Goal: Contribute content

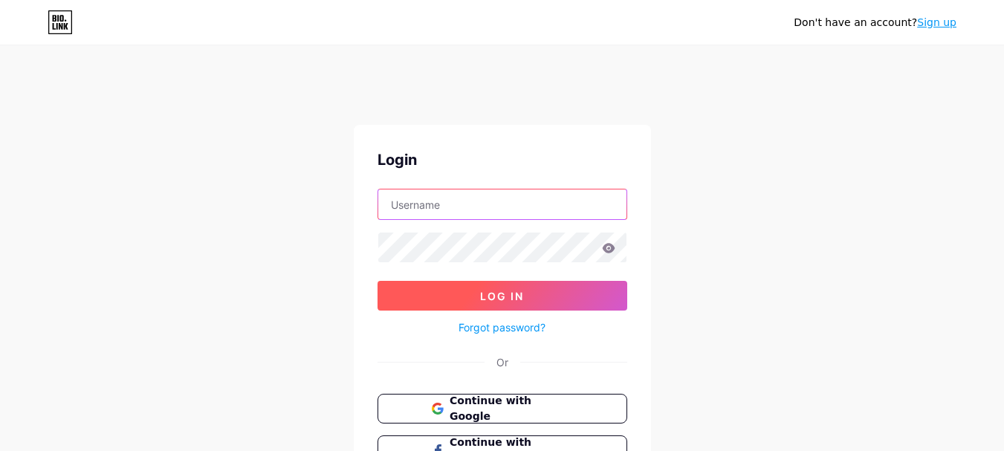
type input "[EMAIL_ADDRESS][DOMAIN_NAME]"
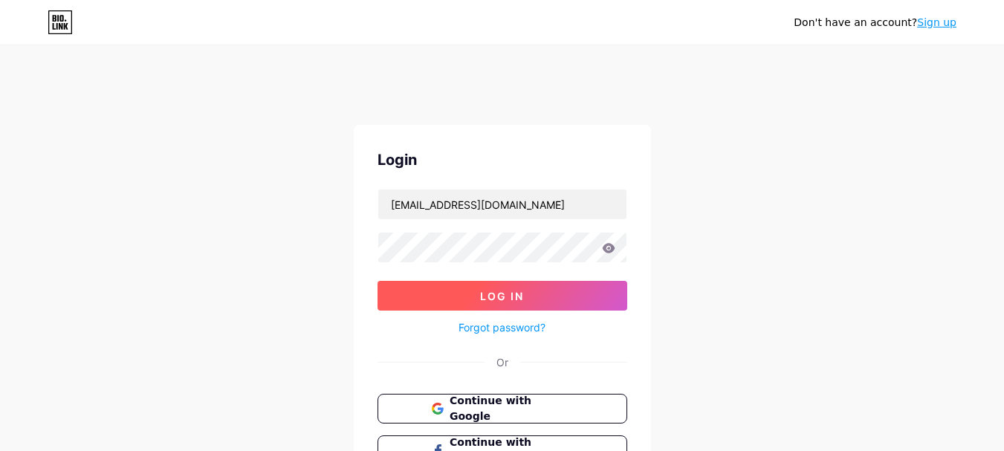
click at [493, 291] on span "Log In" at bounding box center [502, 296] width 44 height 13
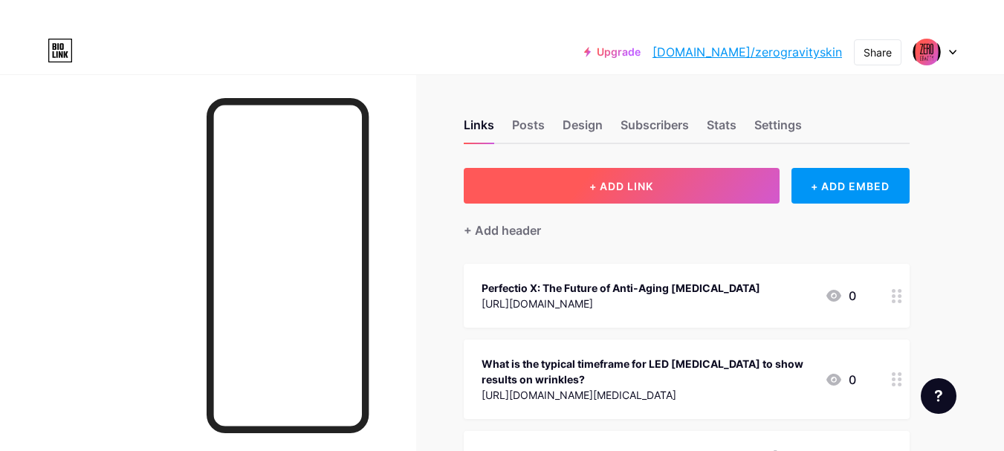
click at [629, 190] on span "+ ADD LINK" at bounding box center [622, 186] width 64 height 13
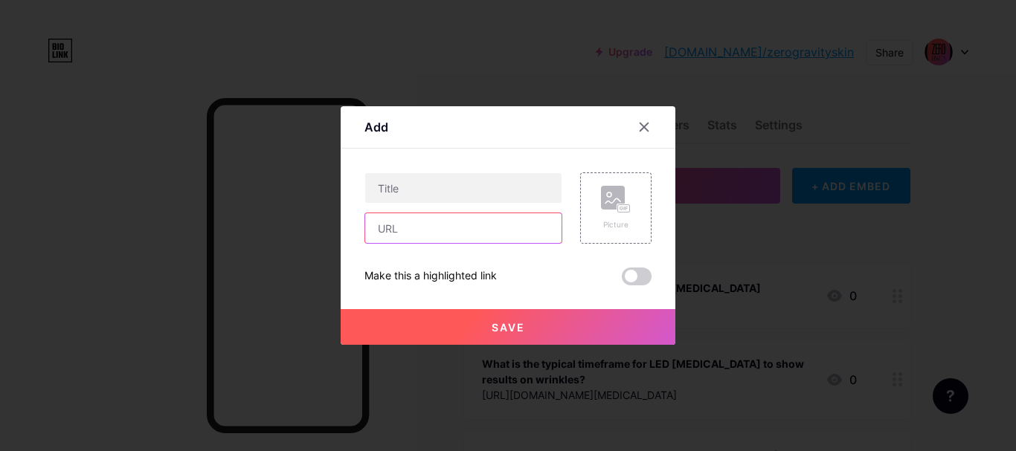
click at [476, 228] on input "text" at bounding box center [463, 228] width 196 height 30
paste input "[URL][DOMAIN_NAME]"
type input "[URL][DOMAIN_NAME]"
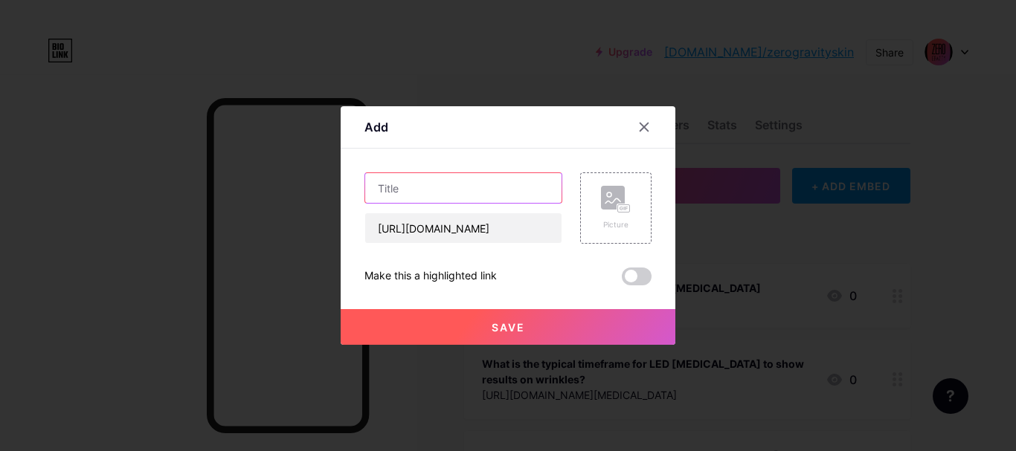
click at [477, 182] on input "text" at bounding box center [463, 188] width 196 height 30
paste input "[PERSON_NAME] & Reveal Glow with Perfectio Plus LED Therapy"
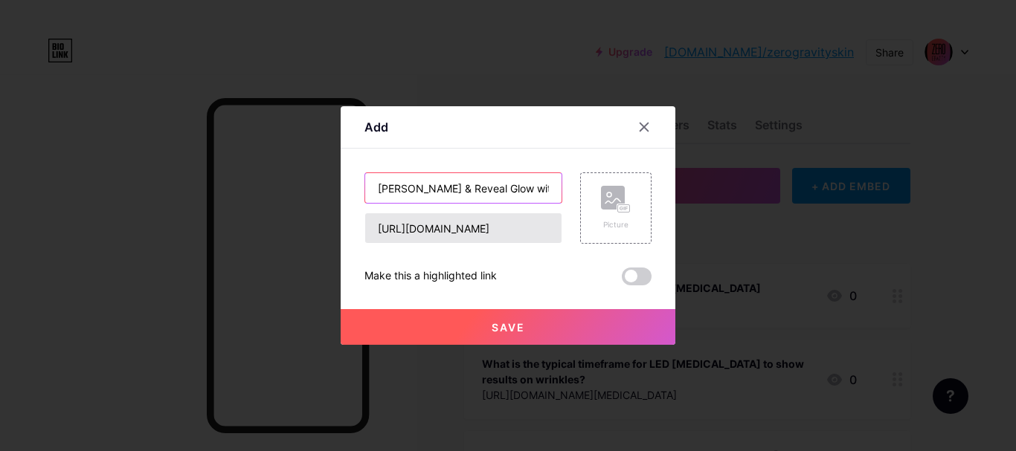
scroll to position [0, 135]
type input "[PERSON_NAME] & Reveal Glow with Perfectio Plus LED Therapy"
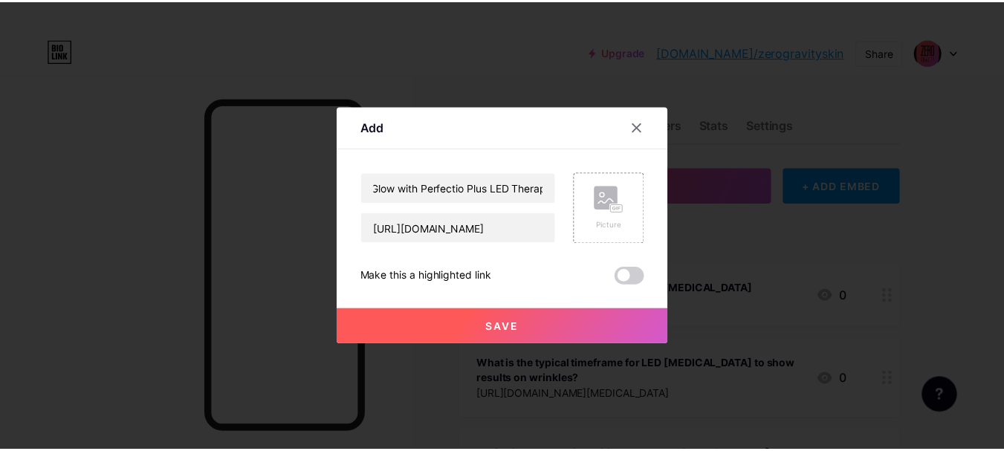
scroll to position [0, 0]
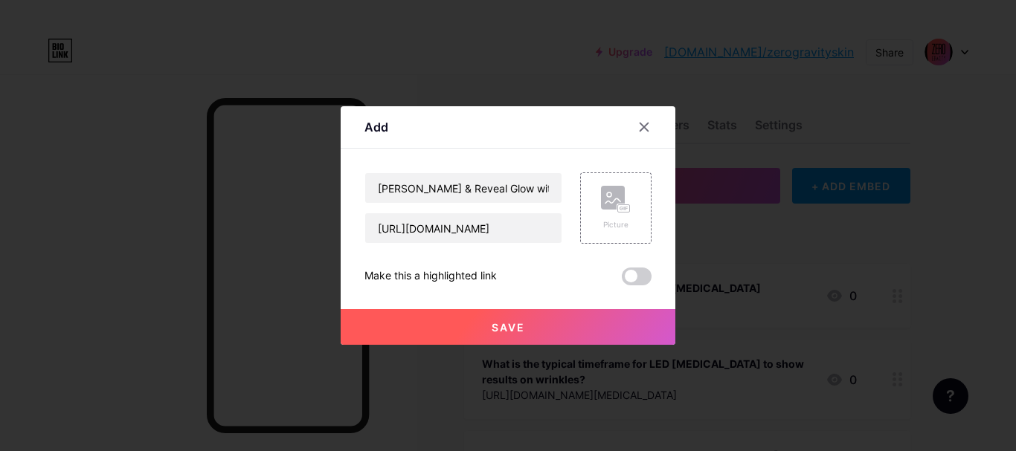
click at [511, 330] on span "Save" at bounding box center [507, 327] width 33 height 13
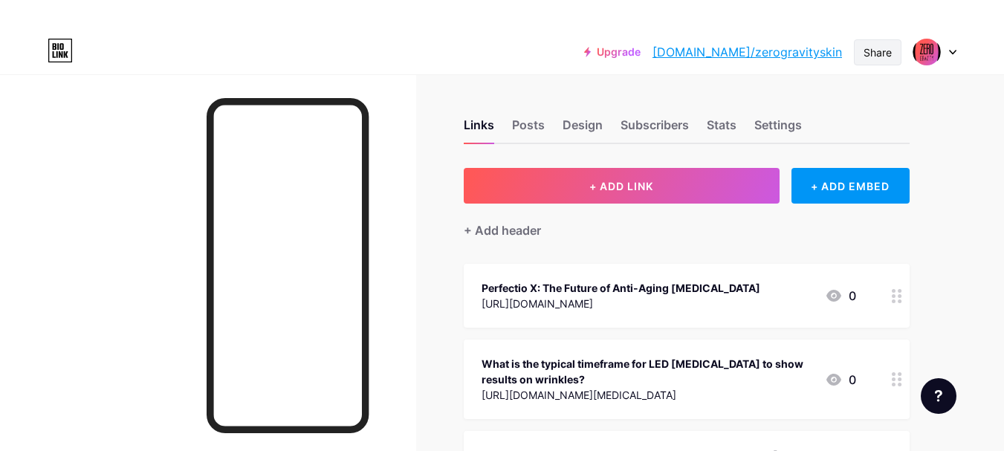
click at [889, 39] on div "Share" at bounding box center [878, 52] width 48 height 26
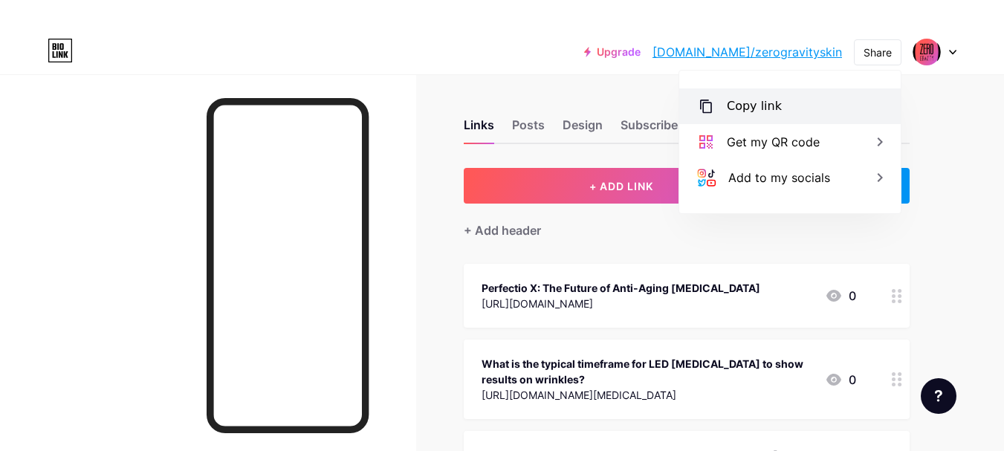
click at [787, 103] on div "Copy link" at bounding box center [791, 106] width 222 height 36
